Goal: Information Seeking & Learning: Understand process/instructions

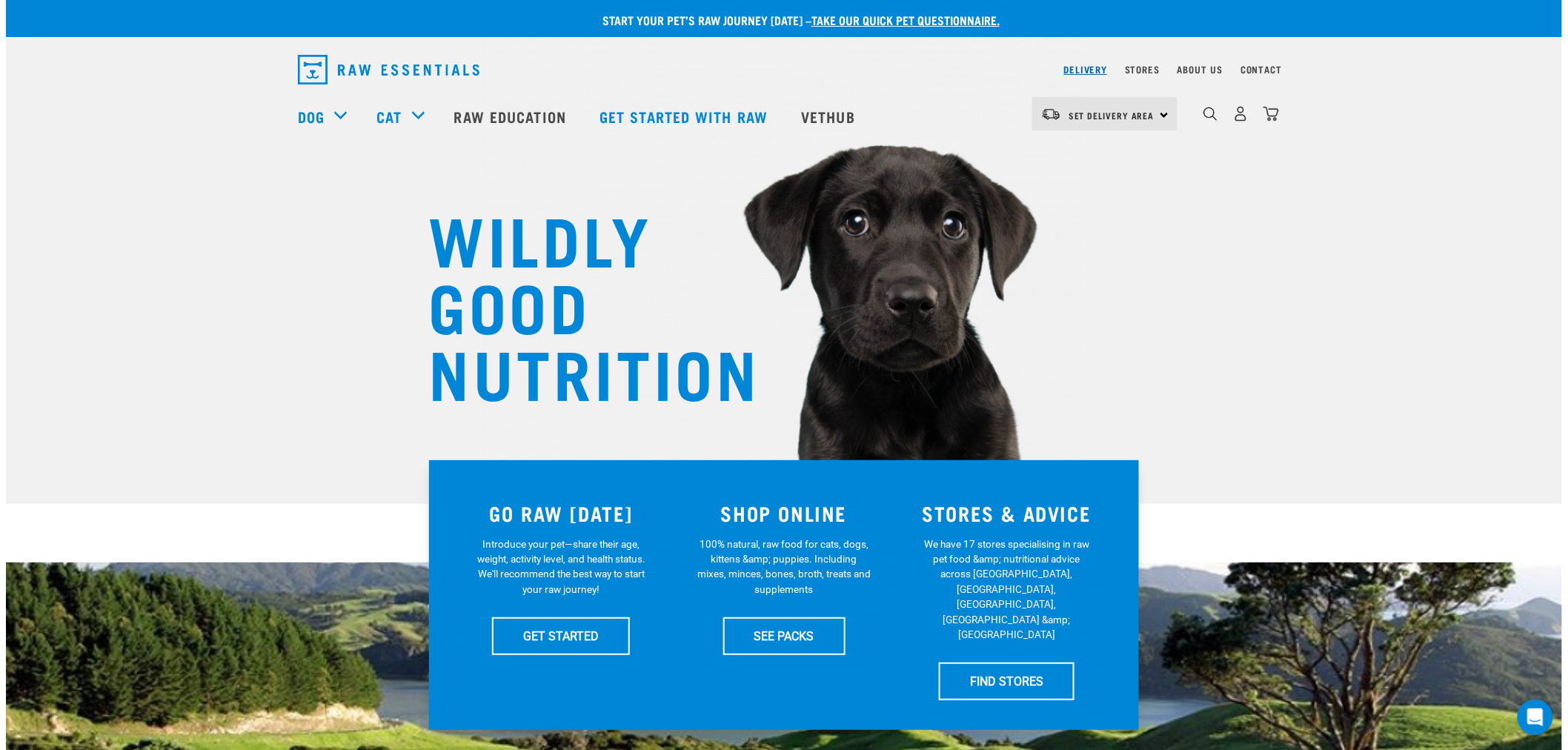
click at [1084, 67] on link "Delivery" at bounding box center [1086, 69] width 43 height 5
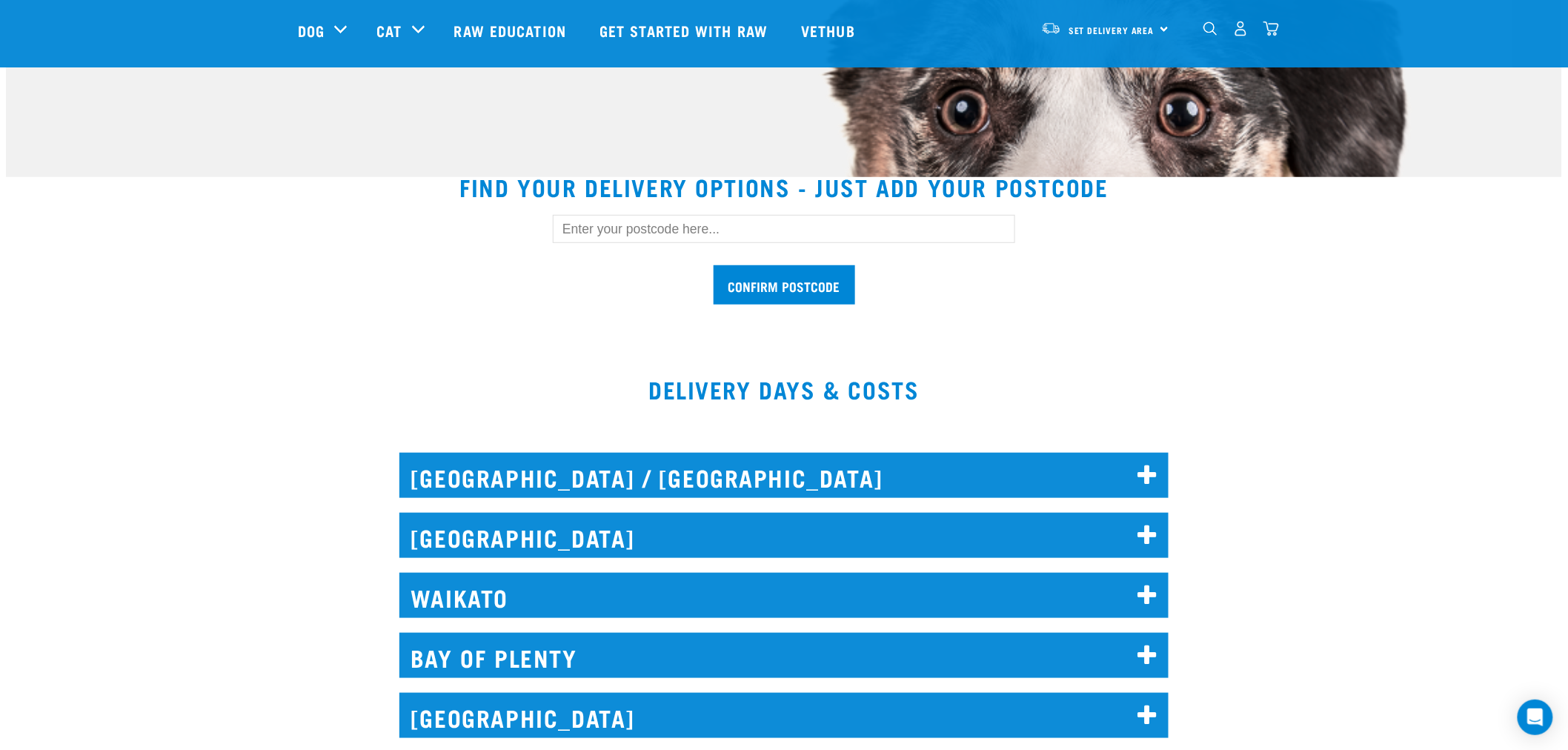
scroll to position [330, 0]
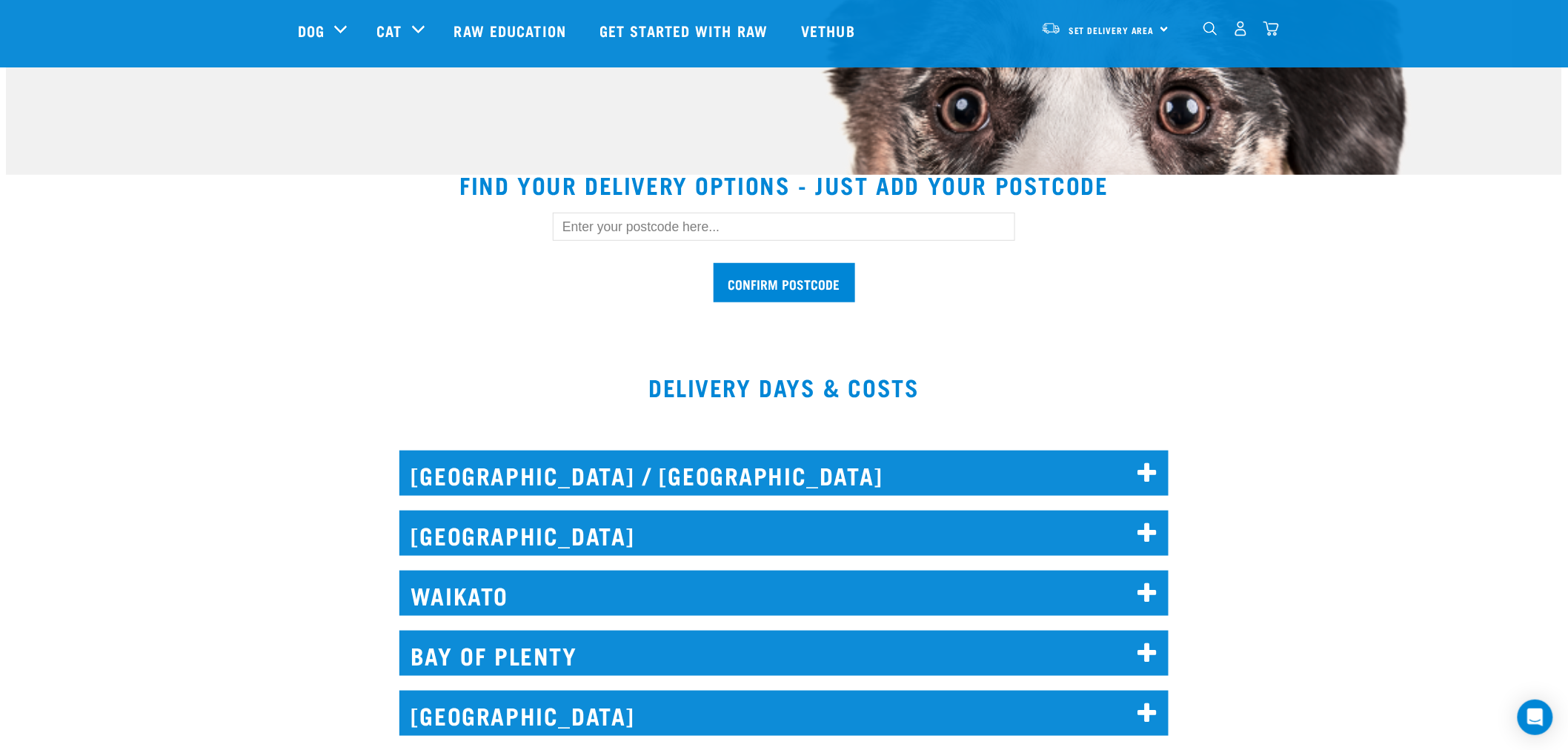
drag, startPoint x: 606, startPoint y: 226, endPoint x: 624, endPoint y: 234, distance: 19.7
click at [605, 226] on input "text" at bounding box center [784, 227] width 463 height 29
click at [796, 275] on input "Confirm postcode" at bounding box center [784, 282] width 142 height 39
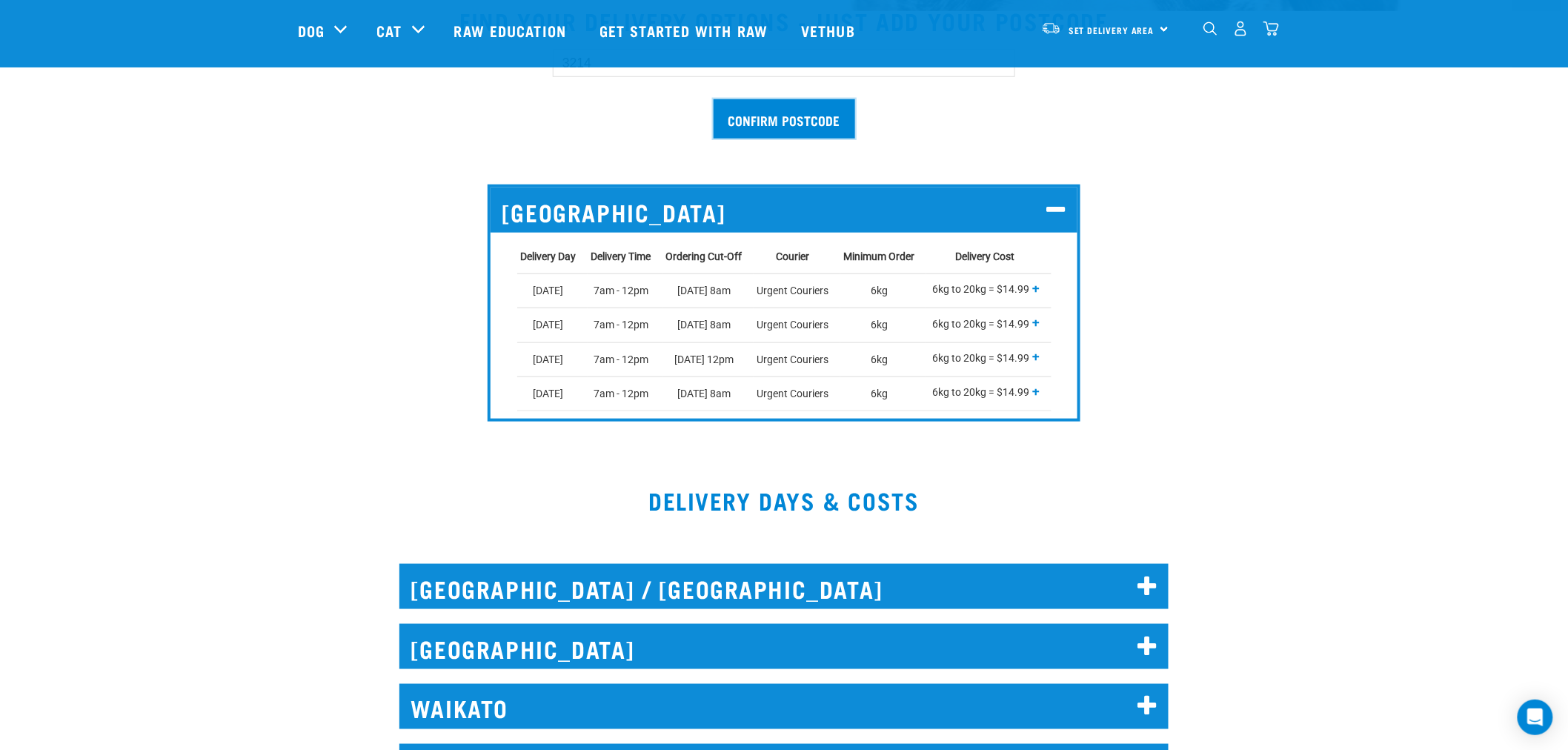
scroll to position [494, 0]
drag, startPoint x: 520, startPoint y: 288, endPoint x: 566, endPoint y: 290, distance: 46.0
click at [566, 290] on td "Tuesday" at bounding box center [552, 290] width 70 height 34
click at [571, 290] on td "Tuesday" at bounding box center [552, 290] width 70 height 34
drag, startPoint x: 535, startPoint y: 292, endPoint x: 566, endPoint y: 294, distance: 31.1
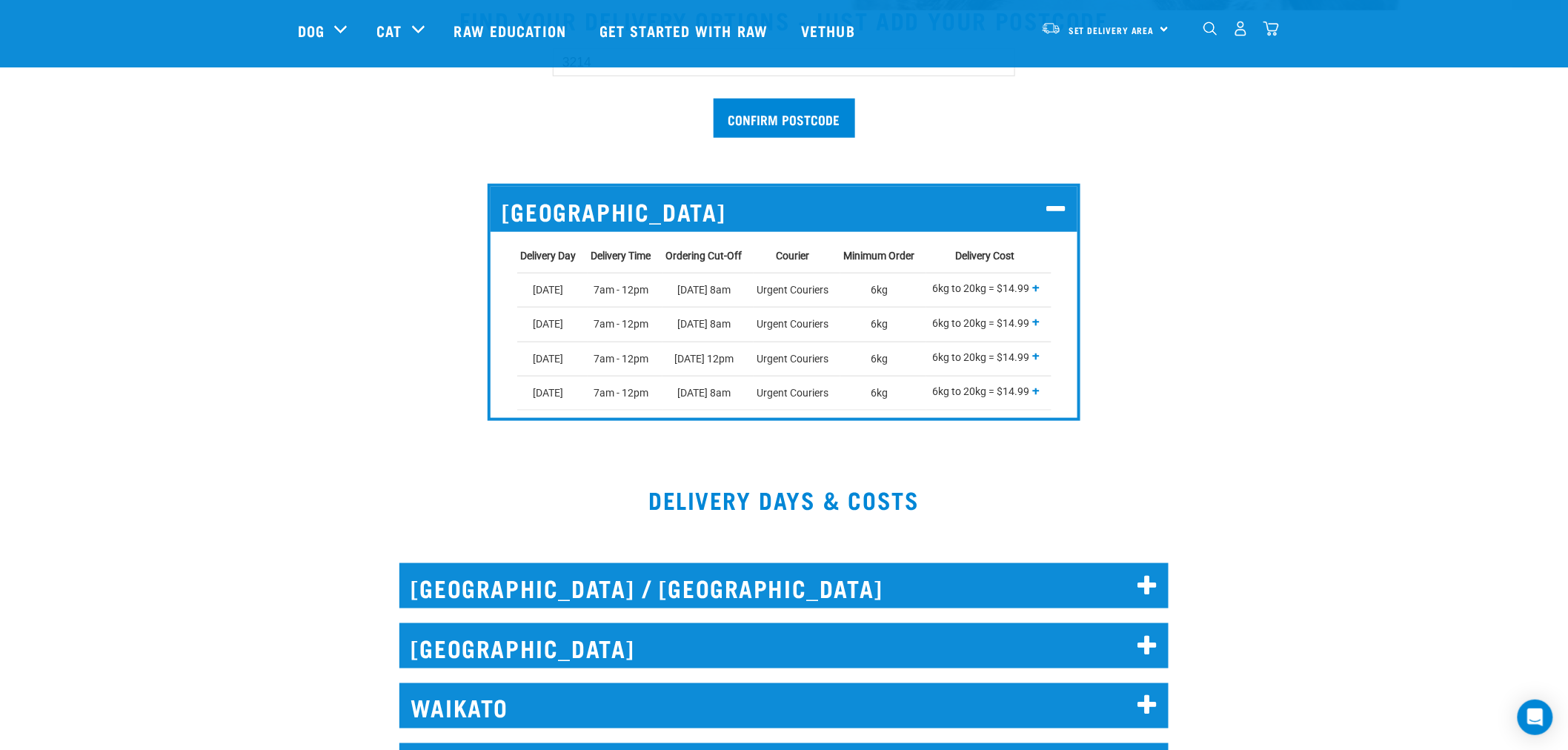
click at [566, 294] on td "Tuesday" at bounding box center [552, 290] width 70 height 34
drag, startPoint x: 679, startPoint y: 285, endPoint x: 744, endPoint y: 303, distance: 67.4
click at [744, 303] on td "Monday 8am" at bounding box center [707, 290] width 91 height 34
click at [1034, 292] on span "+" at bounding box center [1037, 288] width 8 height 15
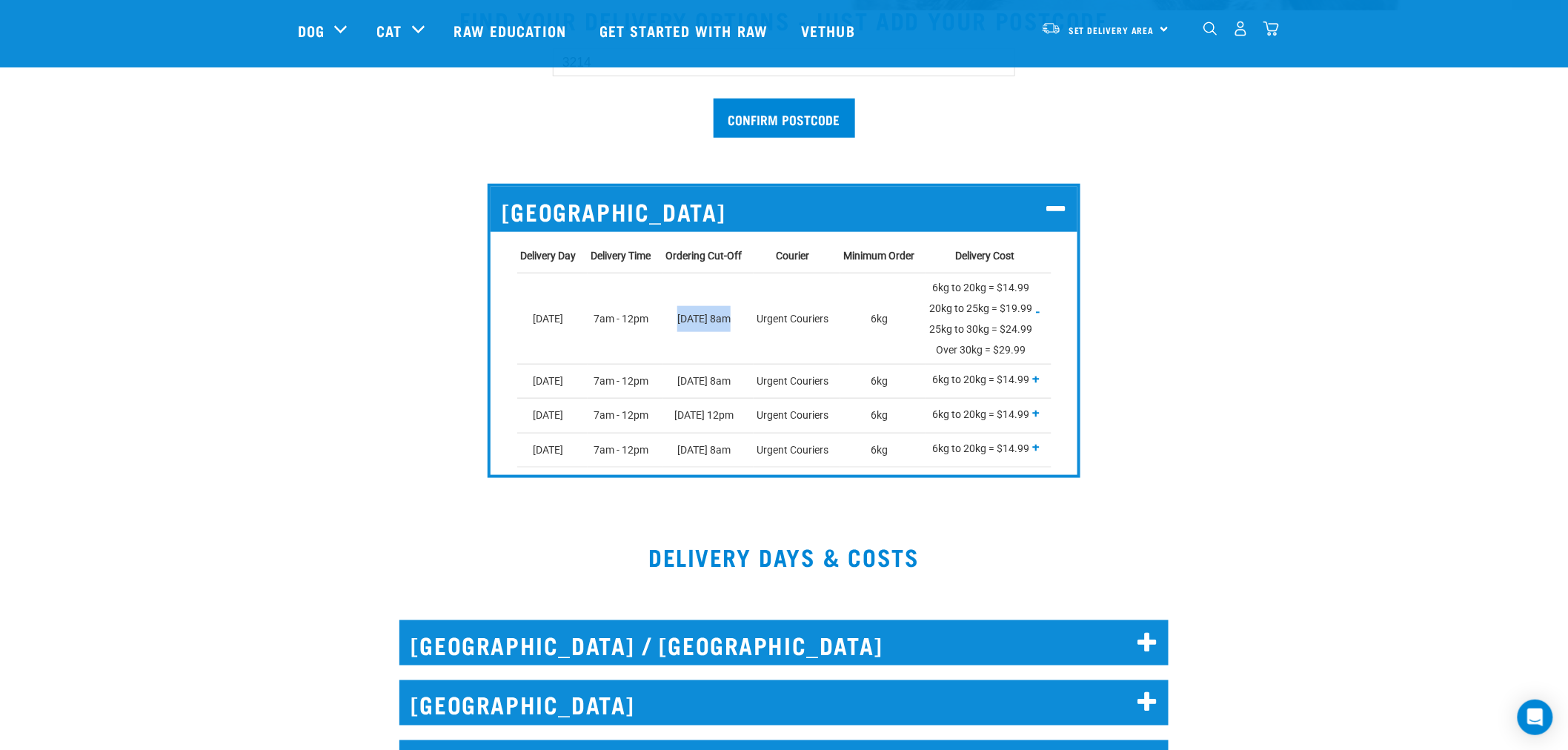
click at [1040, 304] on span "-" at bounding box center [1039, 311] width 3 height 15
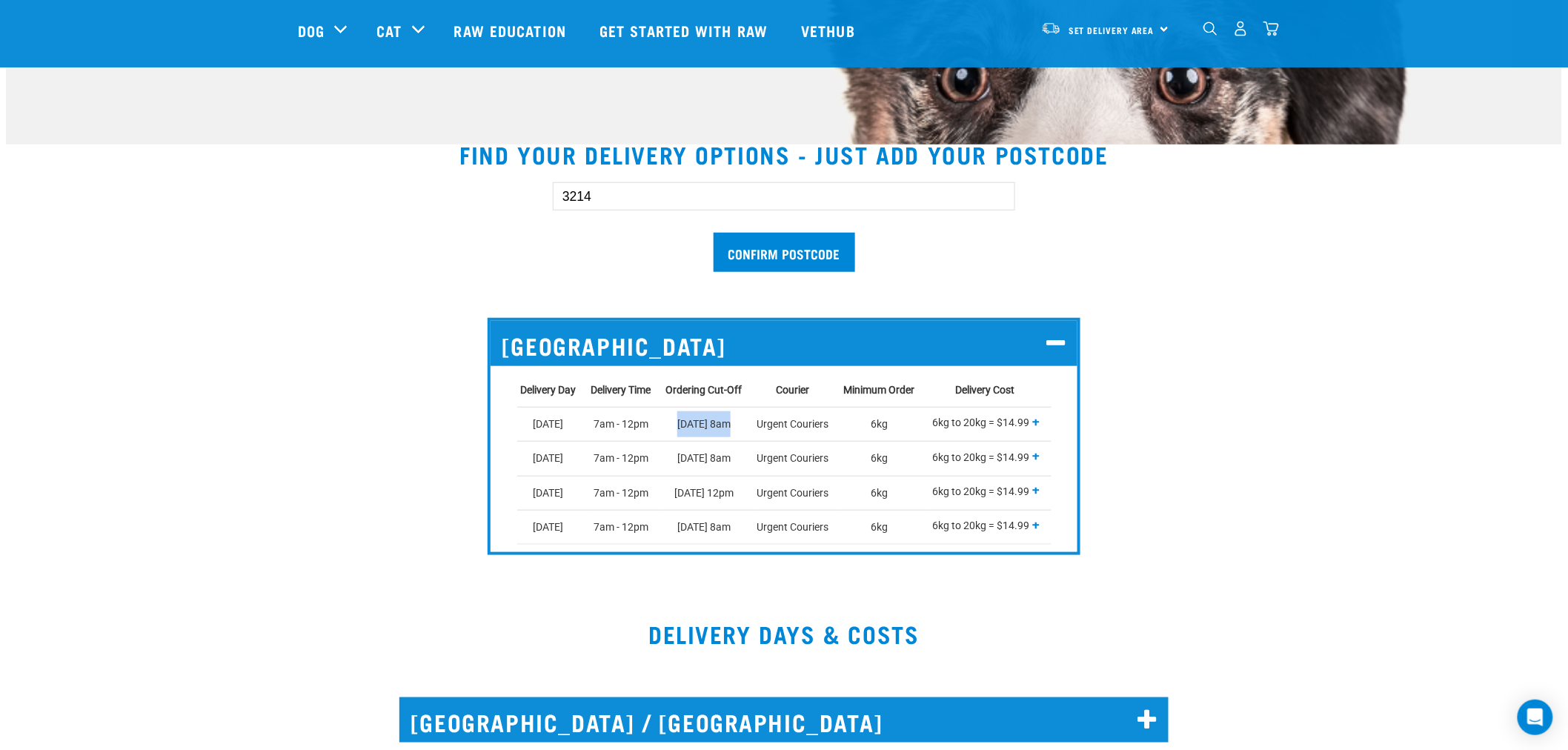
scroll to position [247, 0]
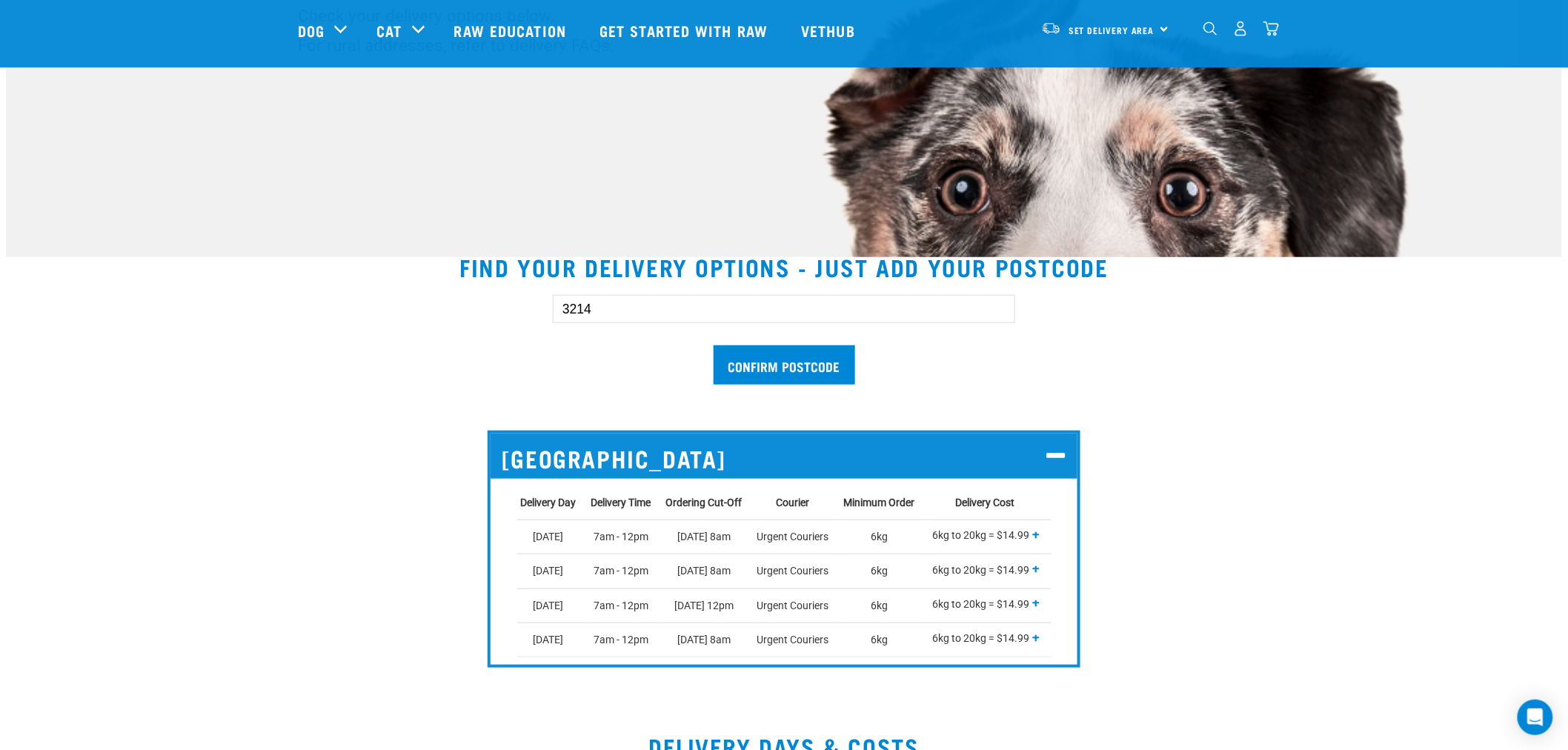
drag, startPoint x: 621, startPoint y: 327, endPoint x: 620, endPoint y: 317, distance: 10.0
click at [618, 324] on form "3214 Confirm postcode" at bounding box center [784, 340] width 463 height 90
drag, startPoint x: 619, startPoint y: 315, endPoint x: 133, endPoint y: 306, distance: 486.1
click at [138, 324] on section "Find your delivery options - just add your postcode 3214 Confirm postcode Waika…" at bounding box center [784, 467] width 1557 height 462
click at [793, 364] on input "Confirm postcode" at bounding box center [784, 364] width 142 height 39
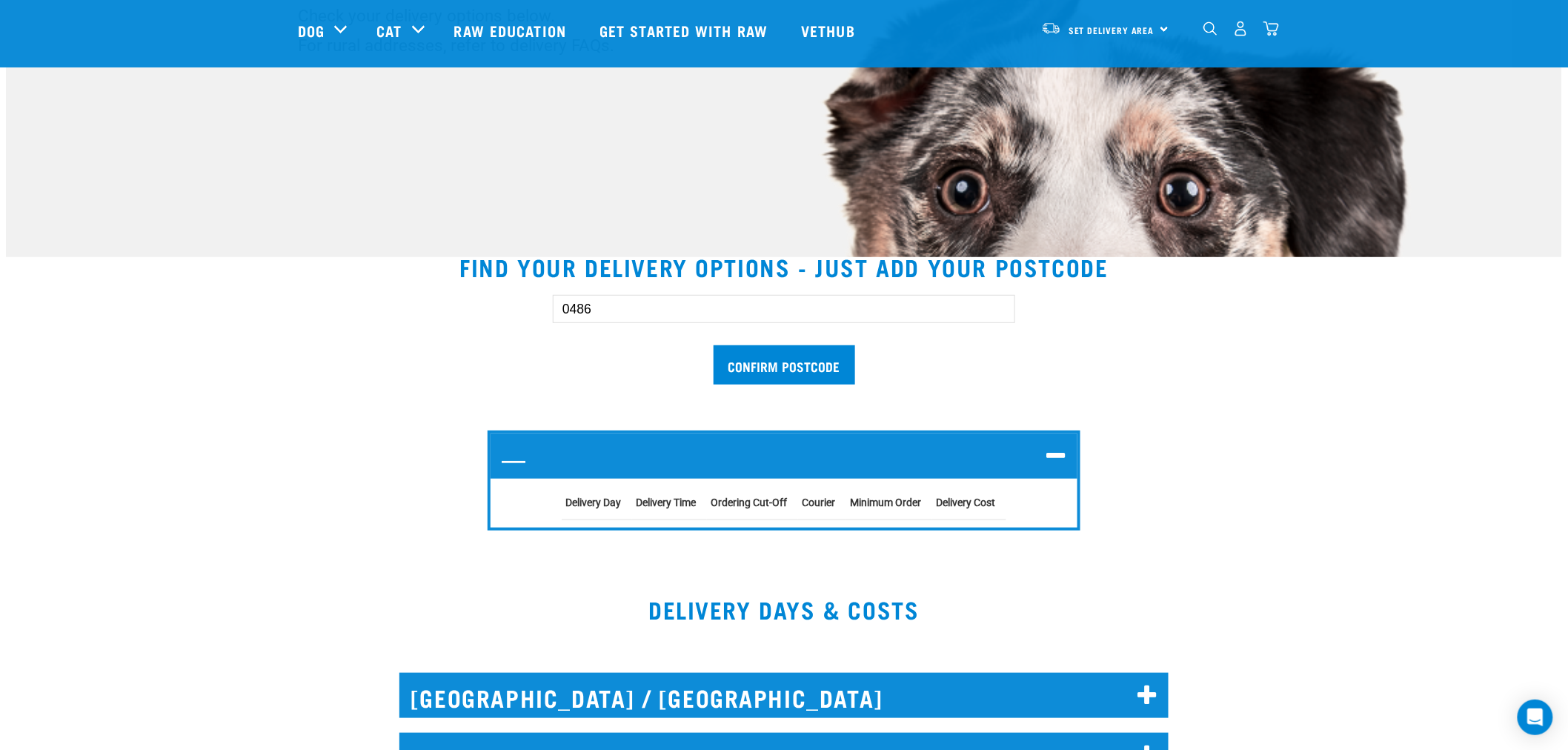
click at [1060, 494] on div "Delivery Day Delivery Time Ordering Cut-Off Courier Minimum Order Delivery Cost" at bounding box center [784, 503] width 587 height 49
click at [998, 504] on td "Delivery Cost" at bounding box center [970, 503] width 74 height 34
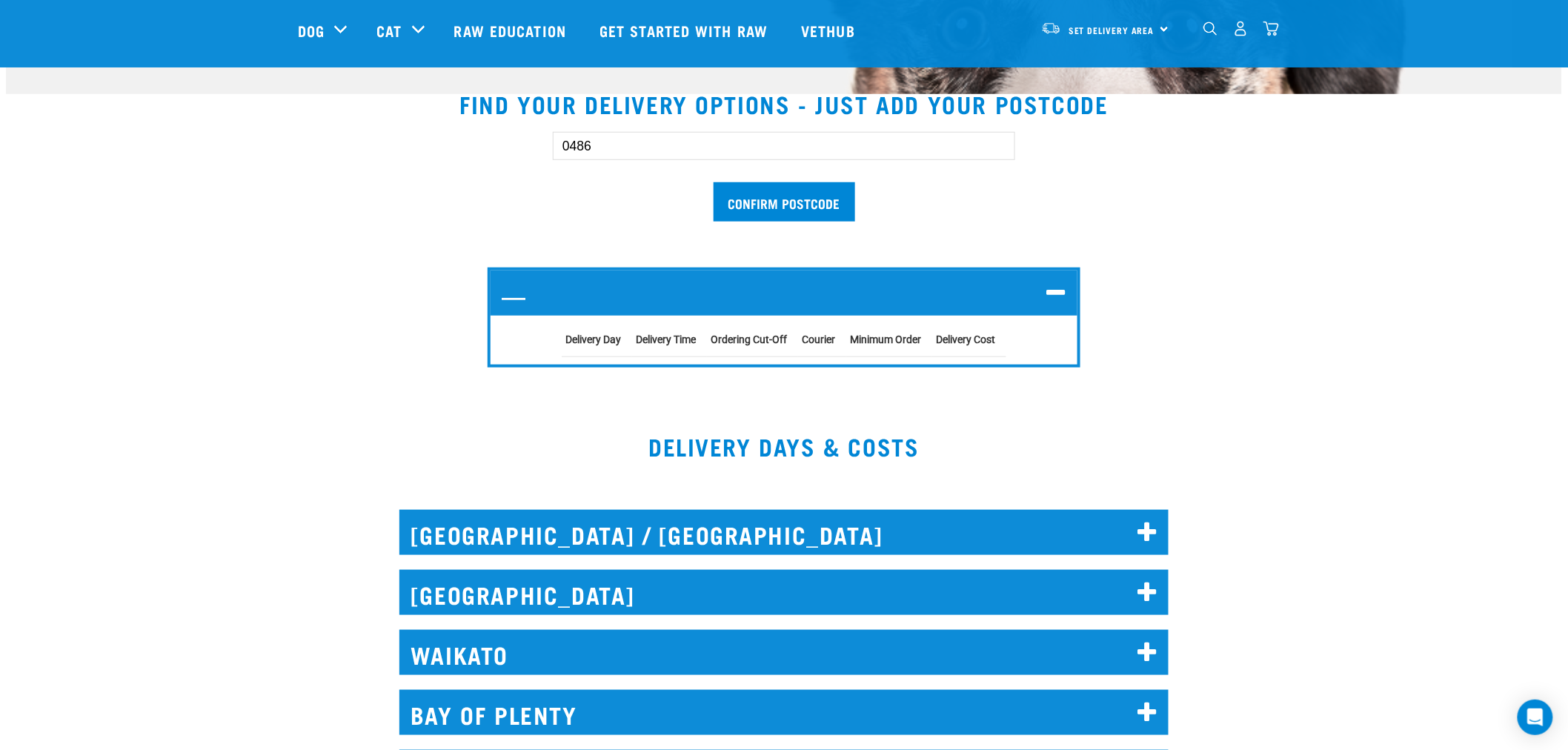
scroll to position [412, 0]
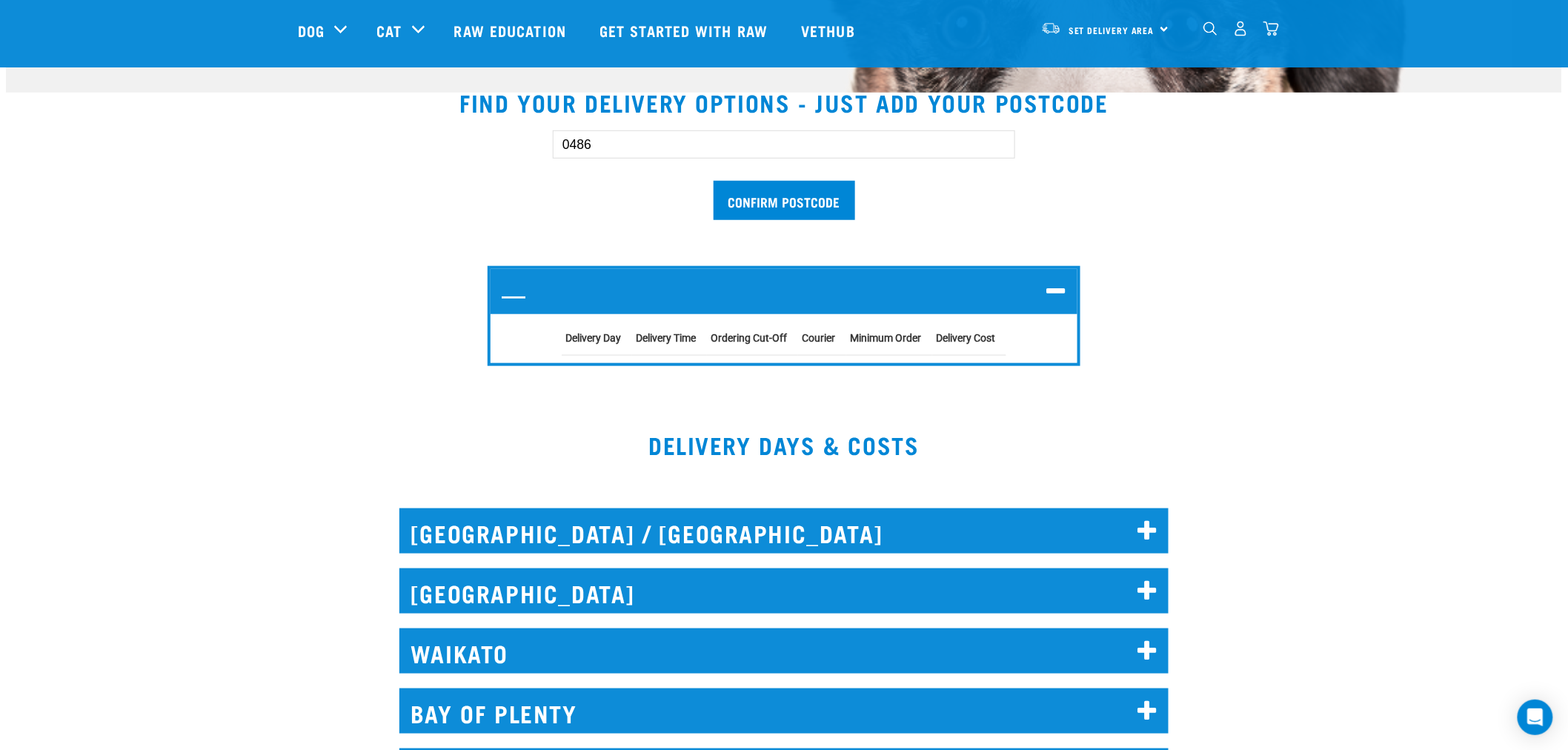
click at [989, 330] on td "Delivery Cost" at bounding box center [970, 338] width 74 height 34
click at [1029, 337] on div "Delivery Day Delivery Time Ordering Cut-Off Courier Minimum Order Delivery Cost" at bounding box center [784, 338] width 587 height 49
drag, startPoint x: 341, startPoint y: 228, endPoint x: 13, endPoint y: 253, distance: 329.0
type input "0410"
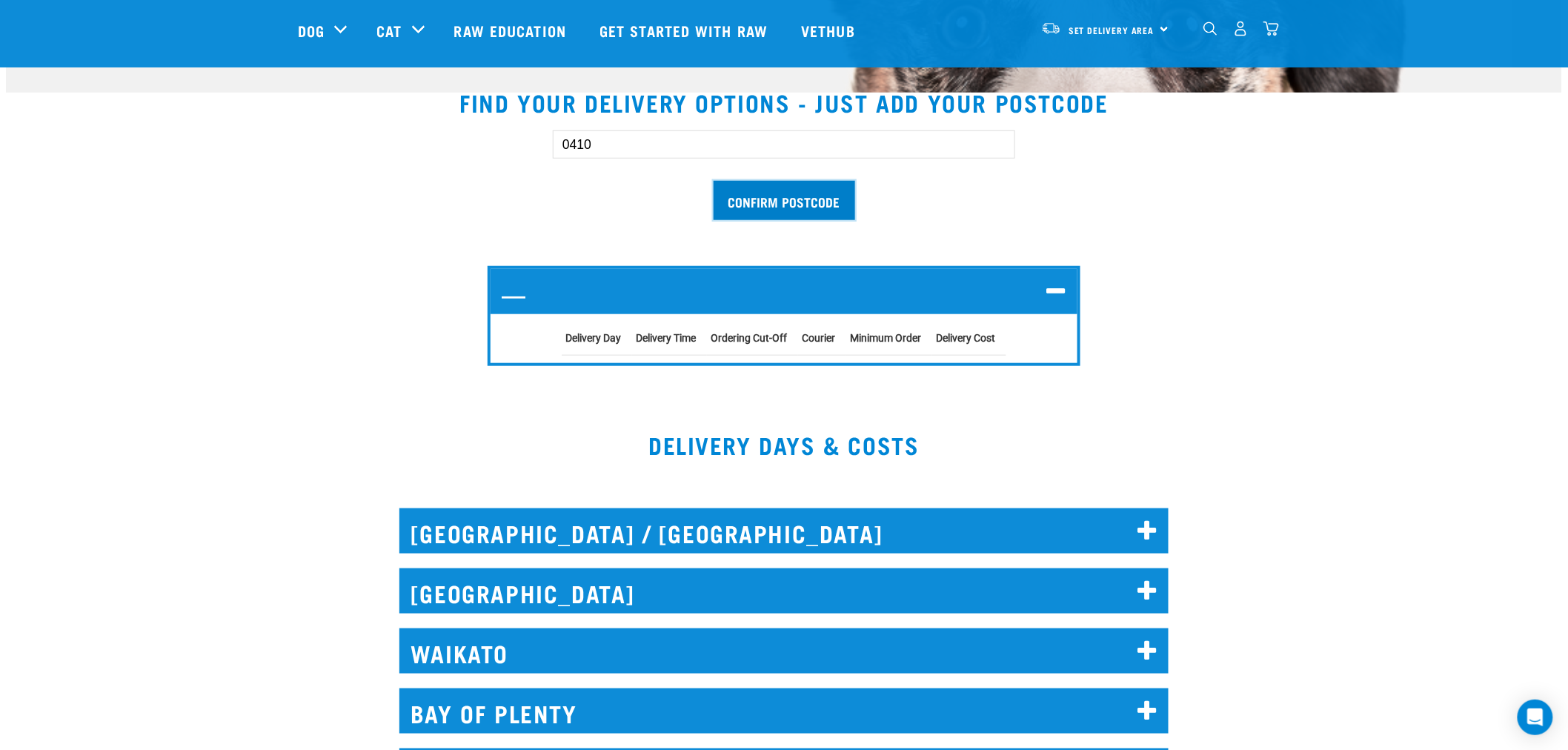
click at [835, 201] on input "Confirm postcode" at bounding box center [784, 200] width 142 height 39
click at [1069, 412] on div "DELIVERY DAYS & COSTS" at bounding box center [784, 446] width 1557 height 101
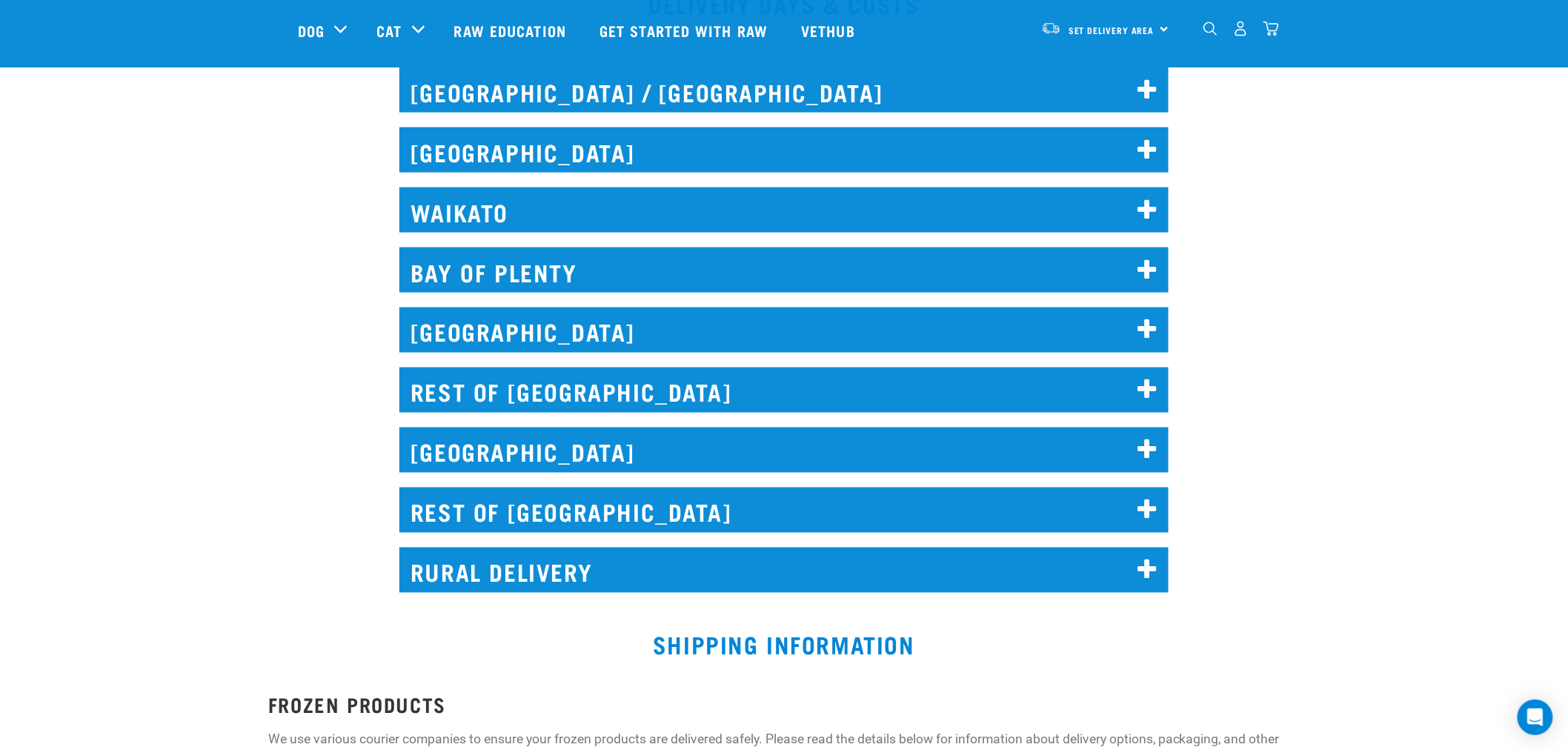
scroll to position [824, 0]
